Goal: Task Accomplishment & Management: Use online tool/utility

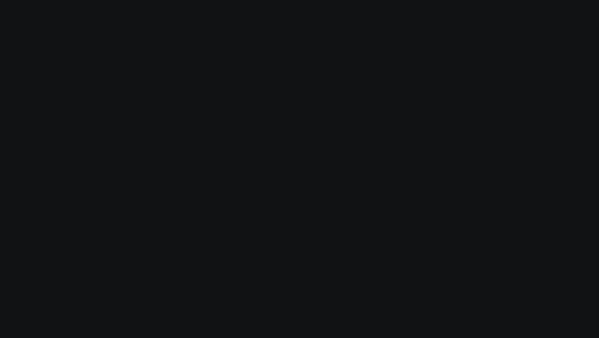
click at [160, 236] on body "Modify via AI Cancel AskCorral This feature is experimental, yet powerful. Alwa…" at bounding box center [299, 169] width 599 height 338
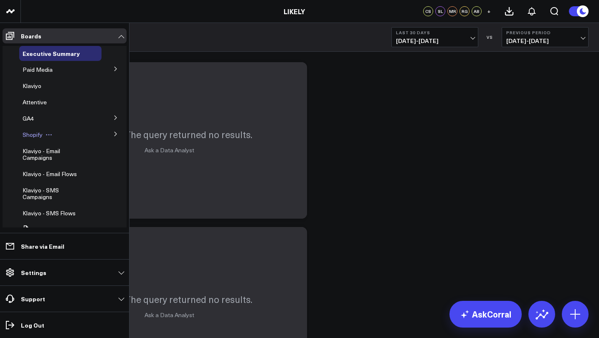
click at [32, 135] on span "Shopify" at bounding box center [33, 135] width 20 height 8
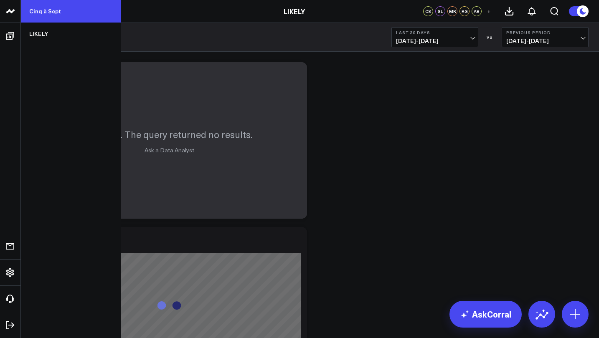
click at [57, 15] on link "Cinq à Sept" at bounding box center [71, 11] width 100 height 23
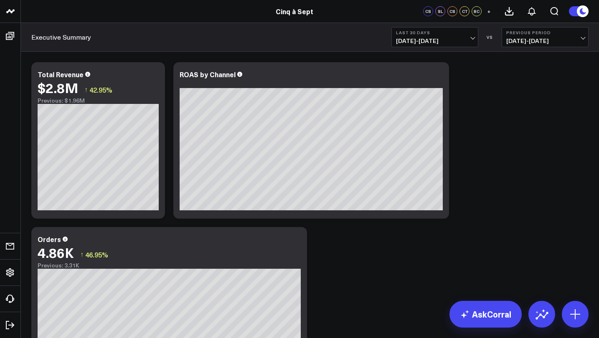
click at [474, 39] on button "Last 30 Days 08/30/25 - 09/28/25" at bounding box center [434, 37] width 87 height 20
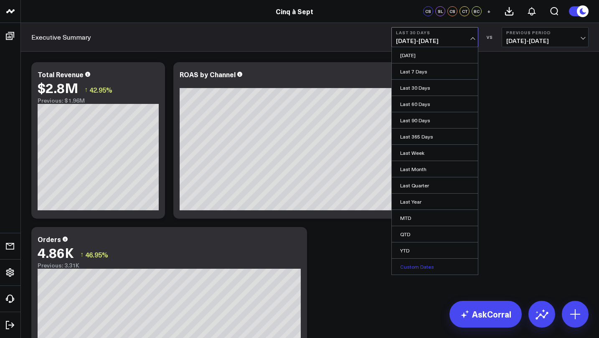
click at [423, 269] on link "Custom Dates" at bounding box center [435, 267] width 86 height 16
select select "8"
select select "2025"
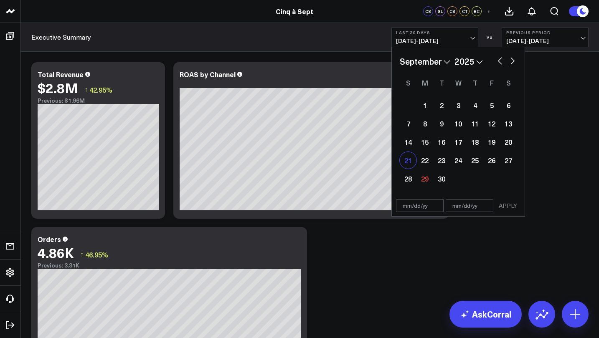
click at [408, 162] on div "21" at bounding box center [408, 160] width 17 height 17
type input "09/21/25"
select select "8"
select select "2025"
click at [513, 162] on div "27" at bounding box center [508, 160] width 17 height 17
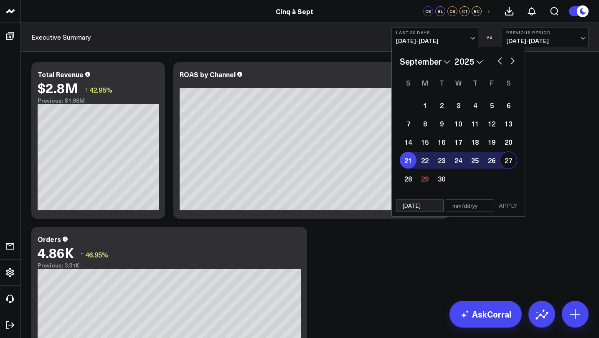
type input "09/27/25"
select select "8"
select select "2025"
click at [511, 207] on button "APPLY" at bounding box center [507, 206] width 25 height 13
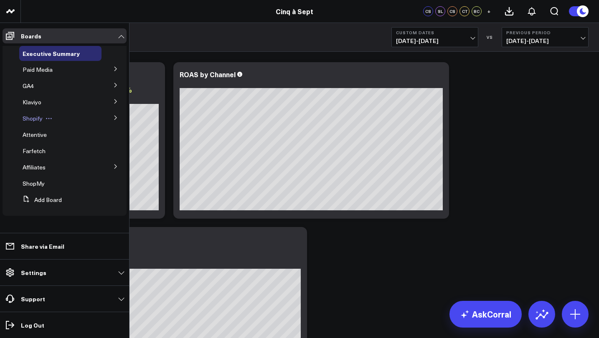
click at [30, 115] on span "Shopify" at bounding box center [33, 118] width 20 height 8
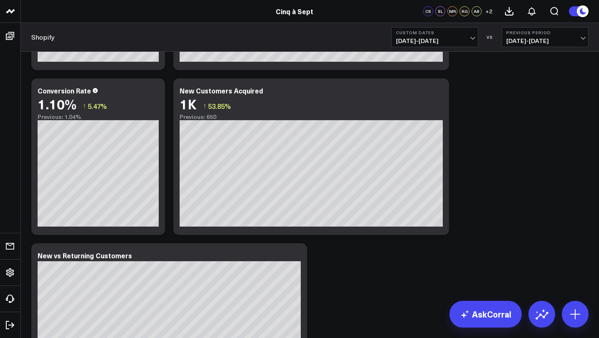
scroll to position [835, 0]
